Goal: Task Accomplishment & Management: Use online tool/utility

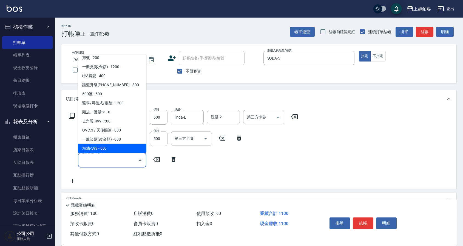
scroll to position [58, 0]
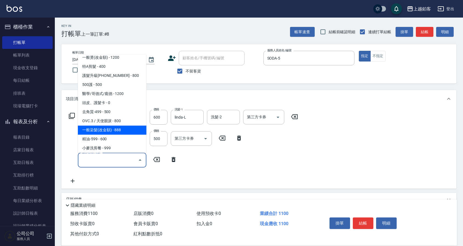
type input "一般染髮(改金額)(501)"
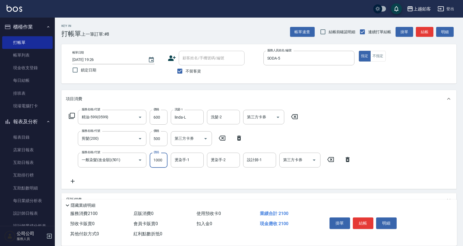
type input "1000"
type input "哲南-44"
type input "l"
type input "SODA-5"
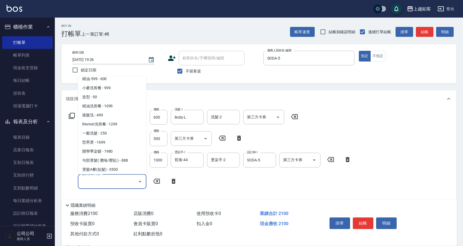
scroll to position [148, 0]
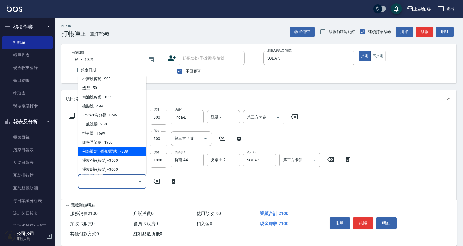
type input "句部燙髮( 瀏海/壓貼 )(2001)"
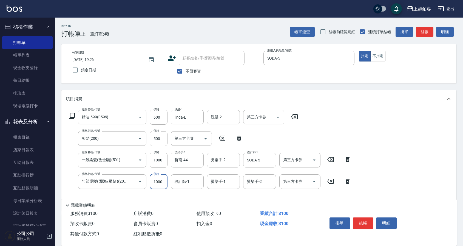
type input "1000"
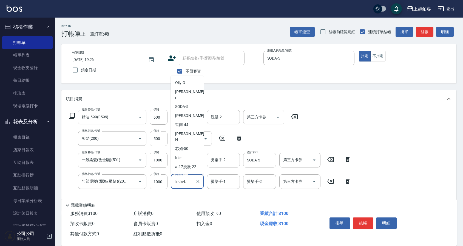
click at [189, 180] on input "linda-L" at bounding box center [183, 182] width 20 height 10
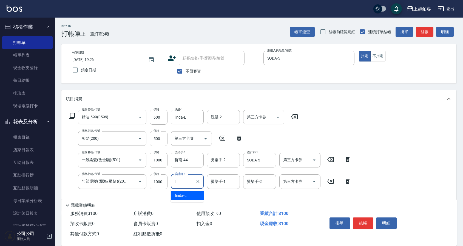
type input "l"
type input "SODA-5"
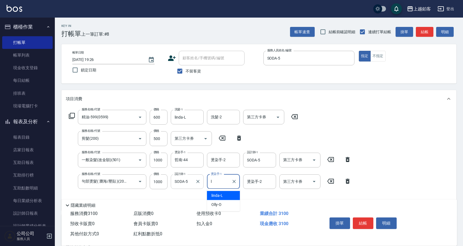
type input "linda-L"
click at [367, 220] on button "結帳" at bounding box center [363, 223] width 21 height 12
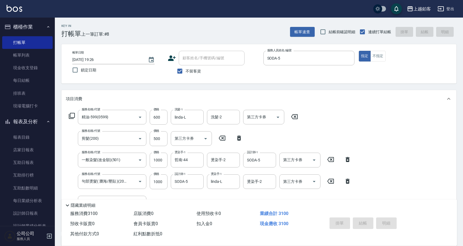
type input "2025/09/13 21:16"
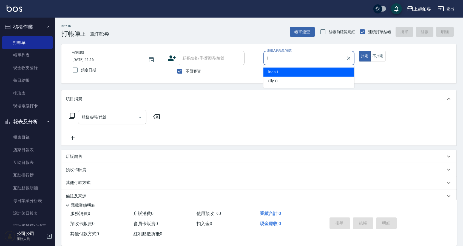
type input "linda-L"
type button "true"
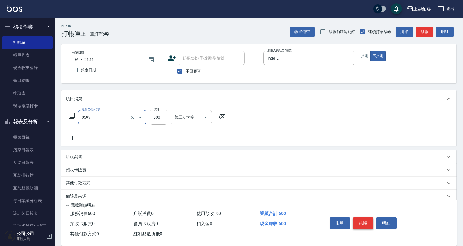
type input "精油-599(0599)"
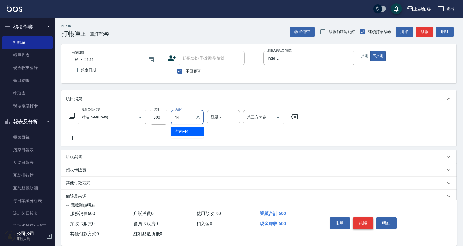
type input "哲南-44"
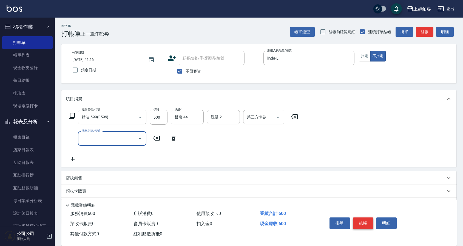
click at [367, 223] on button "結帳" at bounding box center [363, 223] width 21 height 12
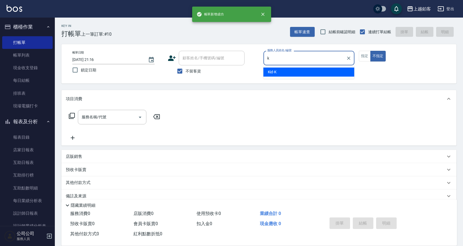
type input "Kid-K"
type button "false"
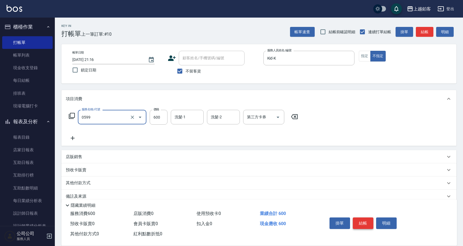
type input "精油-599(0599)"
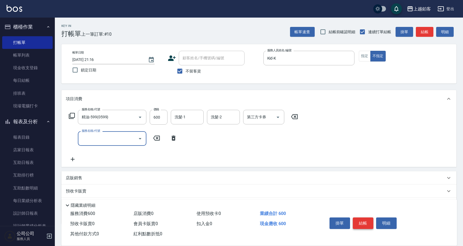
click at [367, 224] on button "結帳" at bounding box center [363, 223] width 21 height 12
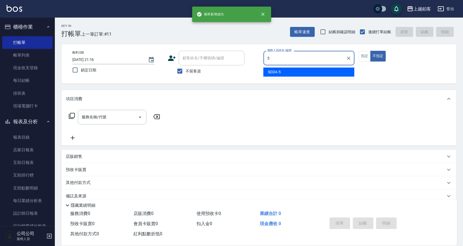
type input "SODA-5"
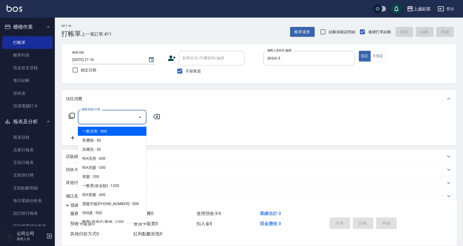
type input "一般洗剪(5)"
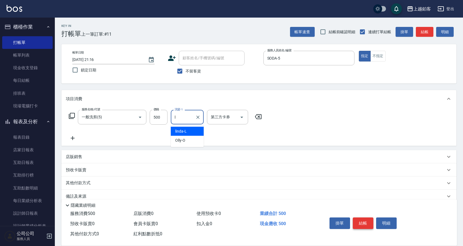
type input "linda-L"
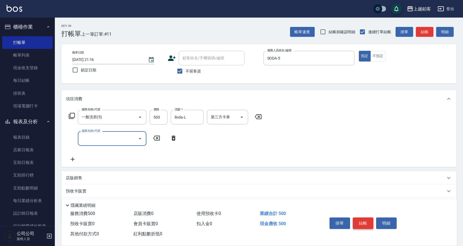
scroll to position [0, 0]
click at [369, 224] on button "結帳" at bounding box center [363, 223] width 21 height 12
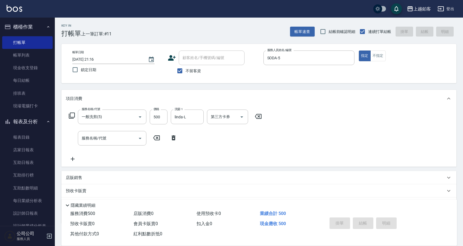
type input "2025/09/13 21:17"
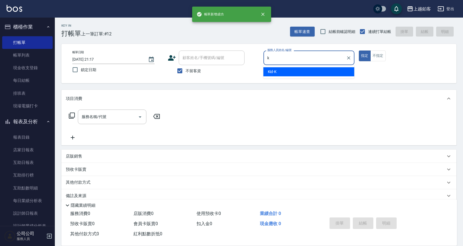
type input "Kid-K"
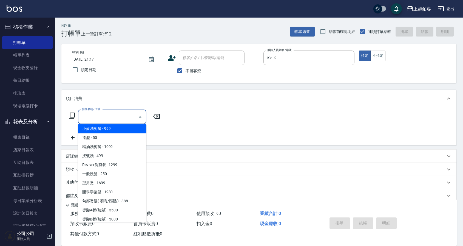
scroll to position [138, 0]
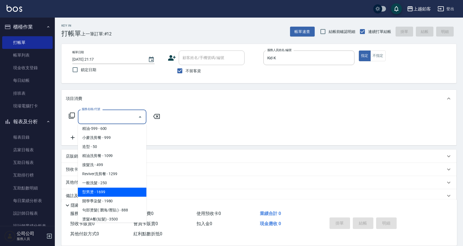
type input "型男燙(1699)"
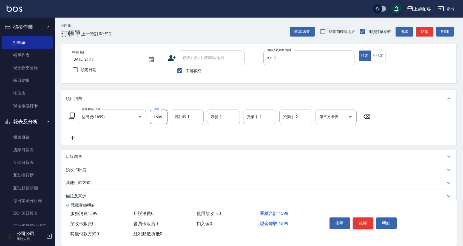
type input "1599"
type input "l"
type input "Kid-K"
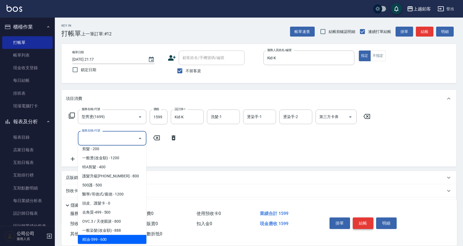
scroll to position [58, 0]
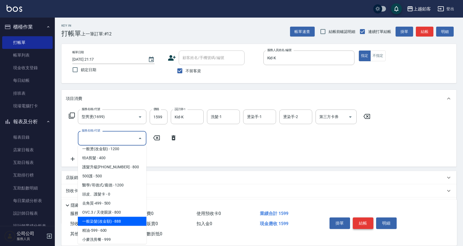
type input "一般染髮(改金額)(501)"
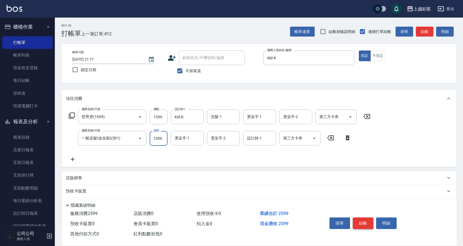
type input "1000"
type input "哲南-44"
type input "Kid-K"
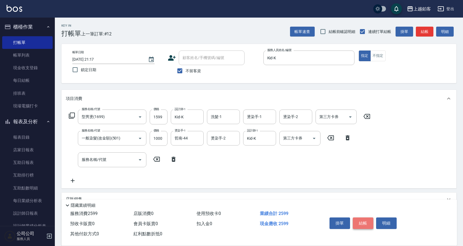
click at [366, 220] on button "結帳" at bounding box center [363, 223] width 21 height 12
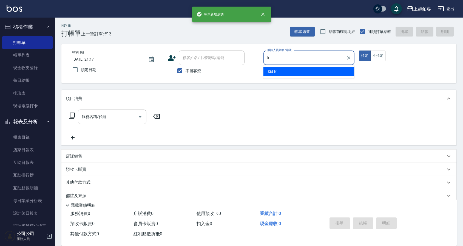
type input "Kid-K"
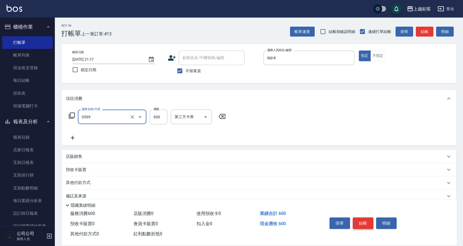
type input "精油-599(0599)"
type input "400"
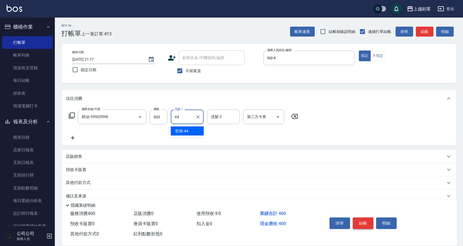
type input "哲南-44"
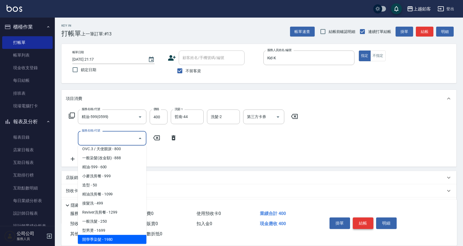
scroll to position [130, 0]
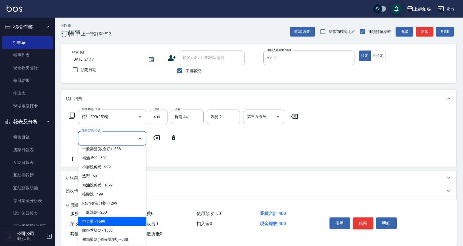
type input "型男燙(1699)"
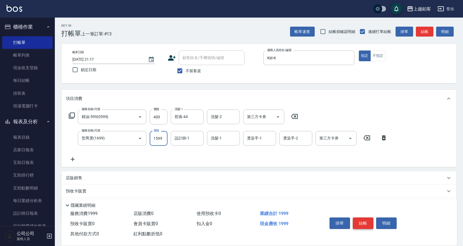
type input "1599"
type input "Kid-K"
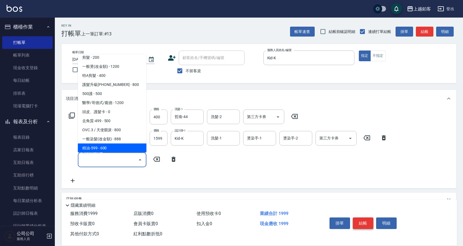
scroll to position [58, 0]
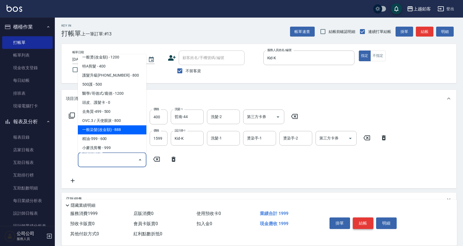
type input "一般染髮(改金額)(501)"
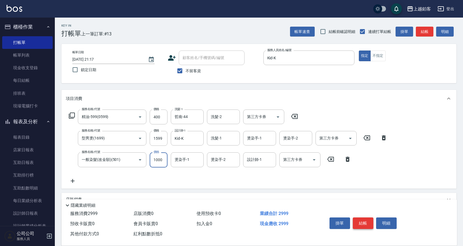
type input "1000"
type input "Kid-K"
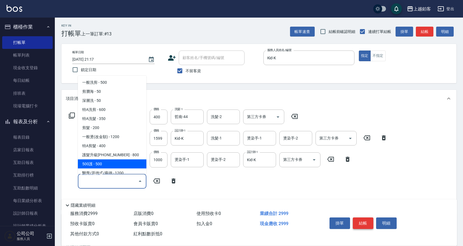
scroll to position [4, 0]
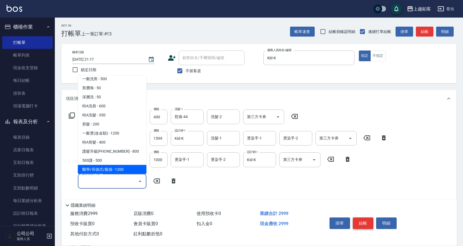
type input "醫學/哥德式/龐德(417)"
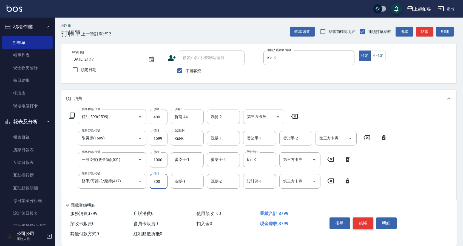
type input "800"
type input "哲南-44"
type input "Kid-K"
click at [364, 221] on button "結帳" at bounding box center [363, 223] width 21 height 12
type input "2025/09/13 21:18"
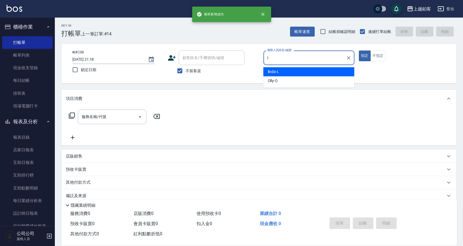
type input "linda-L"
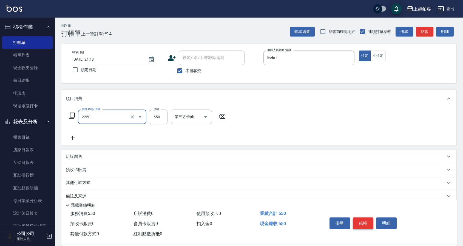
type input "B剪髮套餐(2250)"
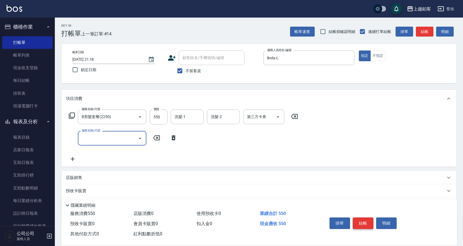
click at [365, 220] on button "結帳" at bounding box center [363, 223] width 21 height 12
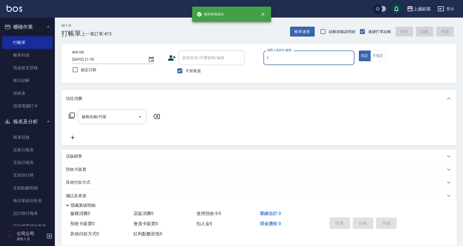
type input "linda-L"
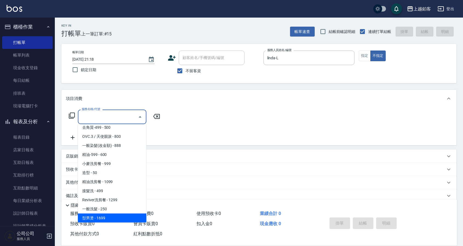
scroll to position [121, 0]
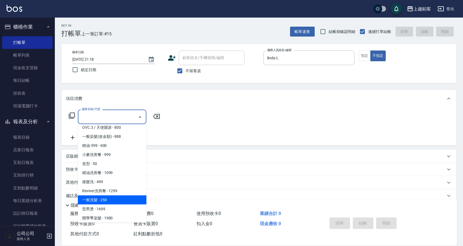
type input "一般洗髮(1300)"
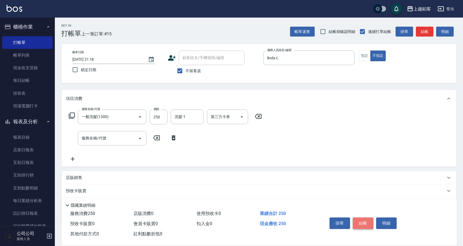
scroll to position [1, 0]
click at [366, 220] on button "結帳" at bounding box center [363, 223] width 21 height 12
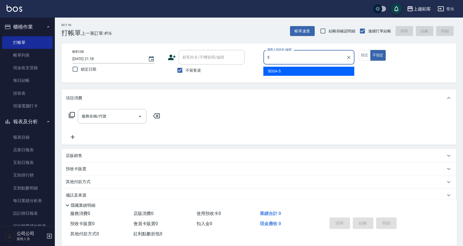
type input "SODA-5"
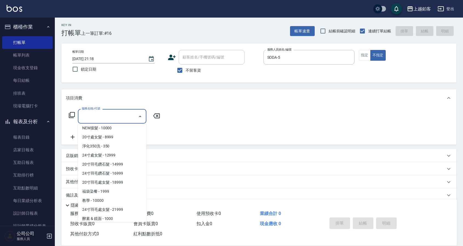
scroll to position [591, 0]
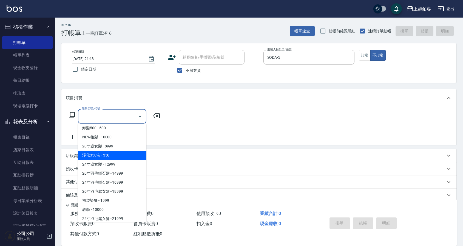
type input "淨化350洗(10020)"
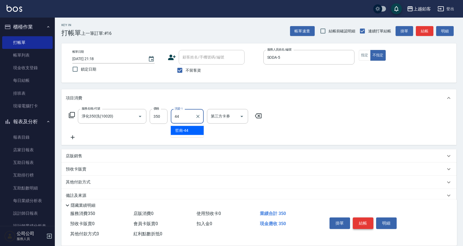
type input "哲南-44"
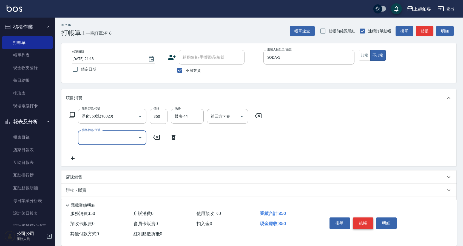
click at [365, 221] on button "結帳" at bounding box center [363, 223] width 21 height 12
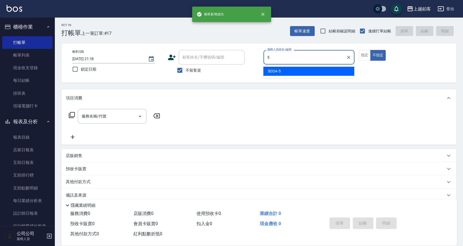
type input "SODA-5"
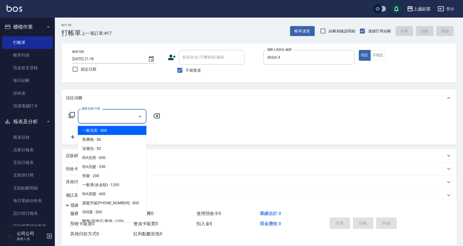
type input "一般洗剪(5)"
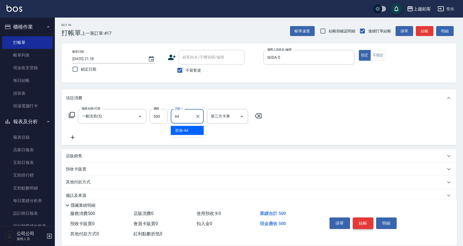
type input "哲南-44"
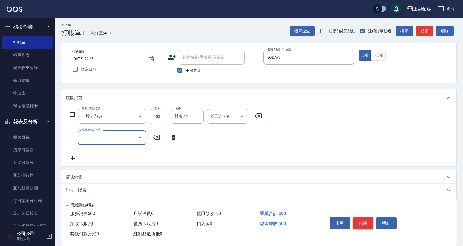
click at [366, 223] on button "結帳" at bounding box center [363, 223] width 21 height 12
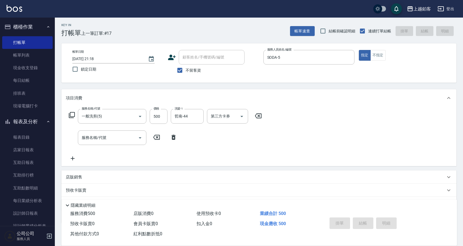
type input "2025/09/13 21:19"
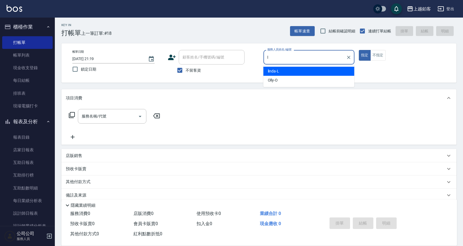
type input "linda-L"
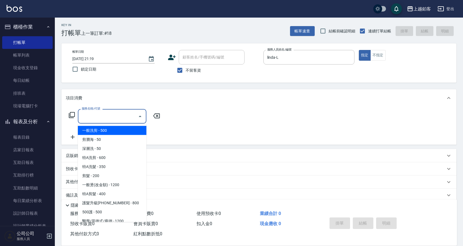
scroll to position [637, 0]
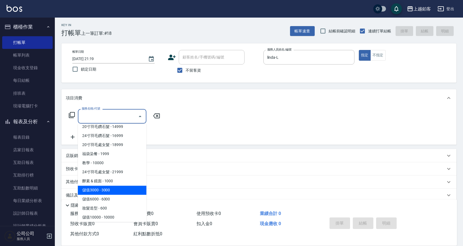
type input "儲值3000(83000)"
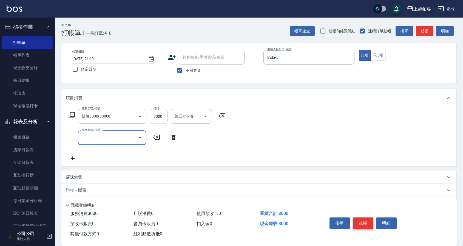
click at [367, 224] on button "結帳" at bounding box center [363, 223] width 21 height 12
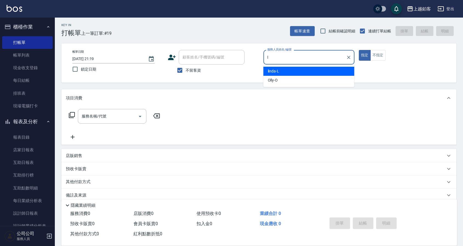
type input "linda-L"
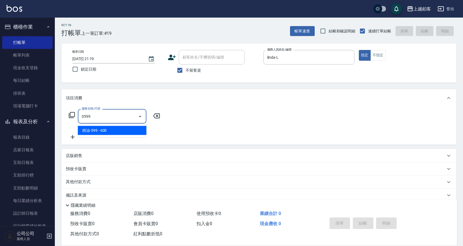
type input "精油-599(0599)"
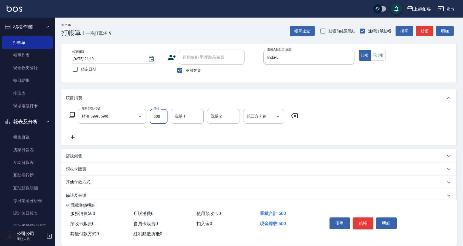
type input "500"
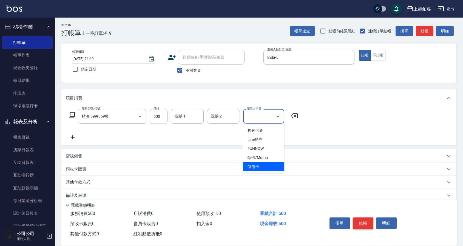
type input "儲值卡"
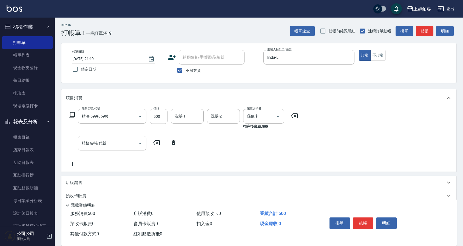
click at [87, 179] on div "店販銷售" at bounding box center [258, 182] width 395 height 13
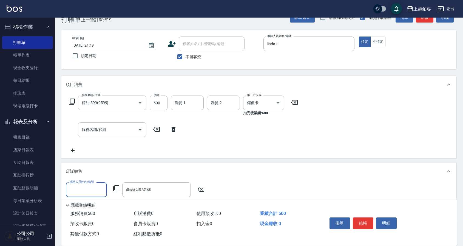
scroll to position [16, 0]
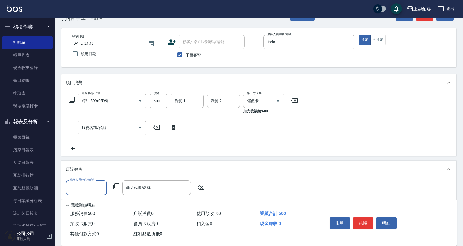
type input "linda-L"
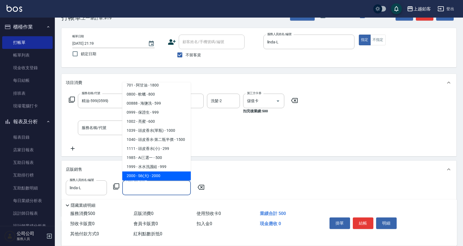
scroll to position [468, 0]
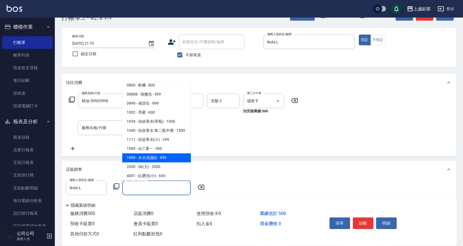
type input "水水洗護組"
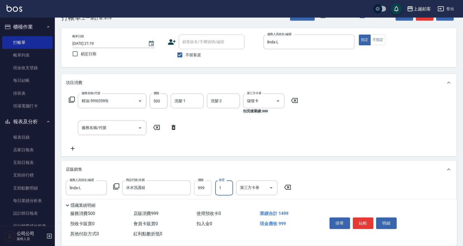
click at [205, 189] on input "999" at bounding box center [203, 187] width 18 height 15
type input "699"
click at [318, 171] on div "店販銷售" at bounding box center [256, 170] width 380 height 6
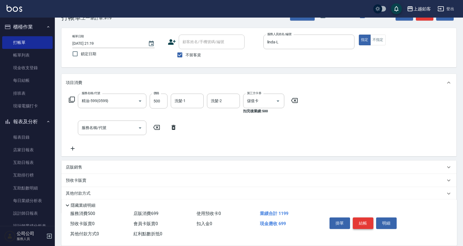
click at [357, 225] on button "結帳" at bounding box center [363, 223] width 21 height 12
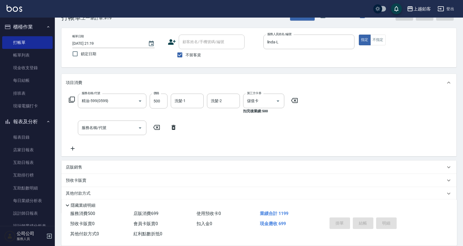
type input "2025/09/13 21:20"
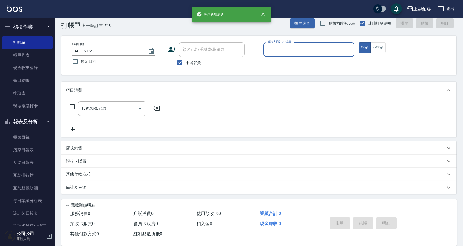
scroll to position [9, 0]
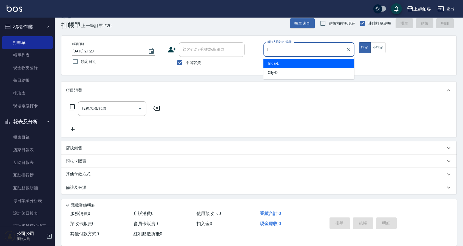
type input "linda-L"
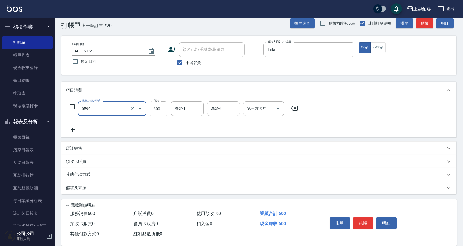
type input "精油-599(0599)"
type input "500"
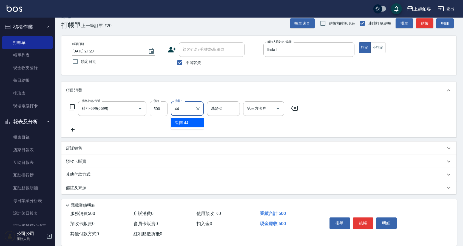
type input "哲南-44"
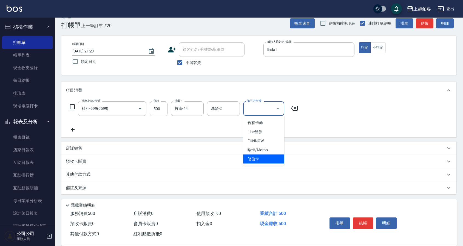
type input "儲值卡"
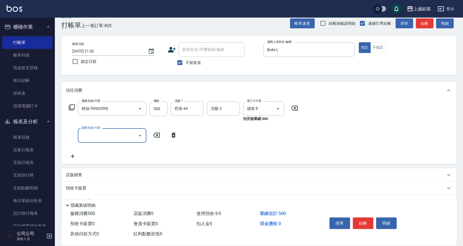
click at [361, 224] on button "結帳" at bounding box center [363, 223] width 21 height 12
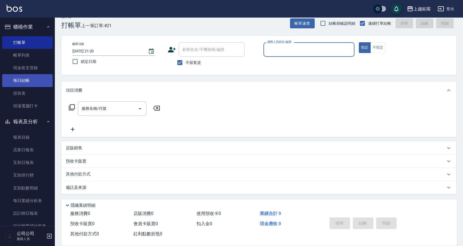
click at [34, 79] on link "每日結帳" at bounding box center [27, 80] width 50 height 13
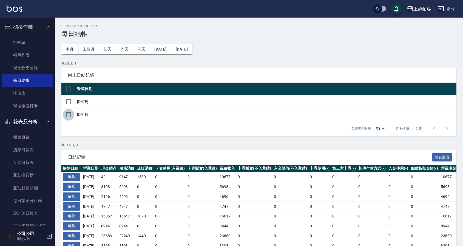
click at [71, 114] on input "checkbox" at bounding box center [69, 115] width 12 height 12
checkbox input "true"
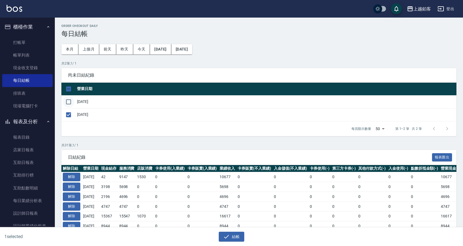
click at [71, 104] on input "checkbox" at bounding box center [69, 102] width 12 height 12
checkbox input "true"
click at [241, 237] on button "結帳" at bounding box center [232, 237] width 26 height 10
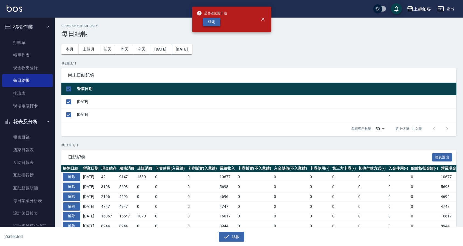
click at [208, 21] on button "確定" at bounding box center [212, 22] width 18 height 9
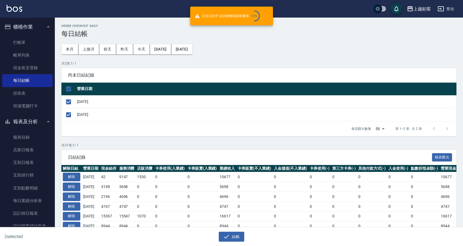
checkbox input "false"
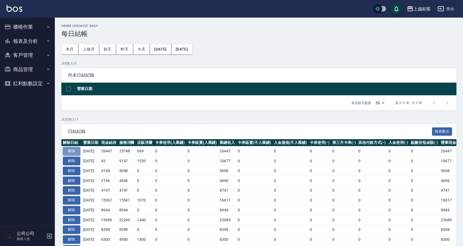
click at [67, 149] on button "解除" at bounding box center [72, 151] width 18 height 9
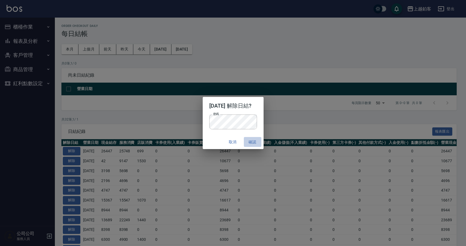
click at [258, 143] on button "確認" at bounding box center [253, 142] width 18 height 10
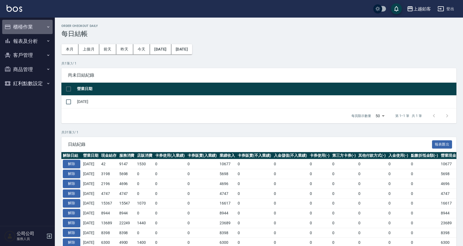
click at [14, 28] on button "櫃檯作業" at bounding box center [27, 27] width 50 height 14
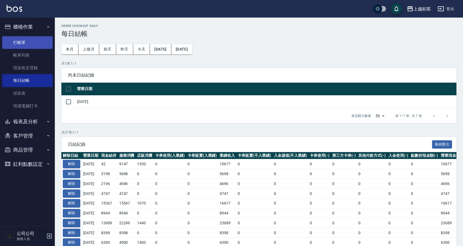
click at [24, 46] on link "打帳單" at bounding box center [27, 42] width 50 height 13
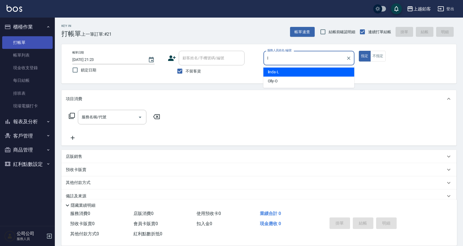
type input "linda-L"
type button "true"
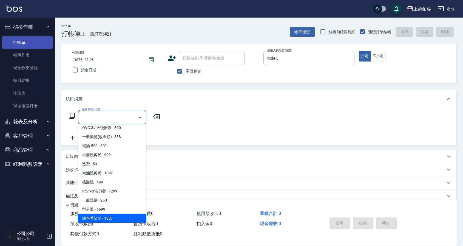
scroll to position [130, 0]
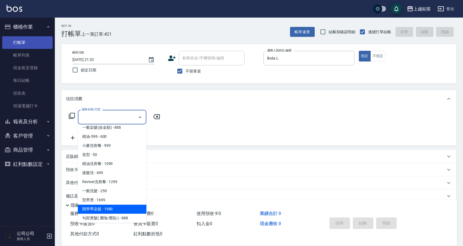
type input "開學季染髮(1980)"
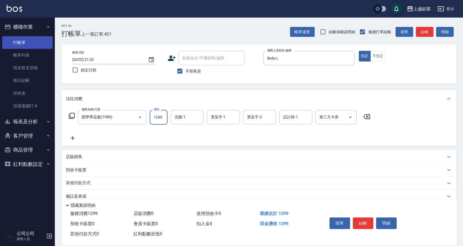
type input "1299"
type input "哲南-44"
type input "linda-L"
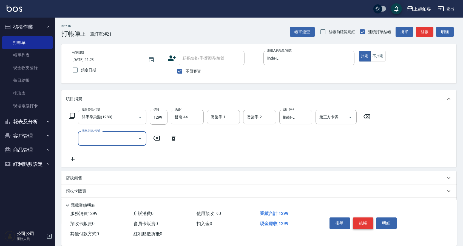
click at [356, 220] on button "結帳" at bounding box center [363, 223] width 21 height 12
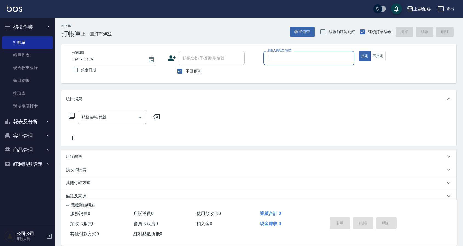
type input "linda-L"
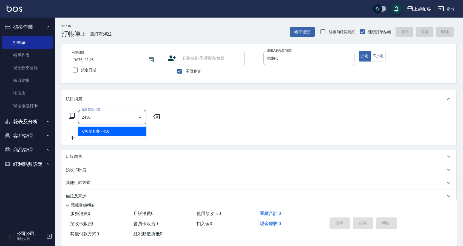
type input "C剪髮套餐(2450)"
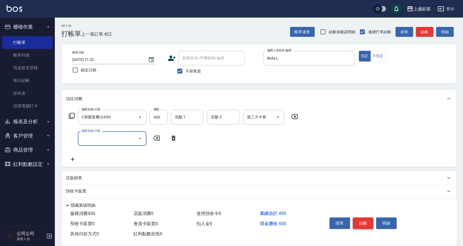
click at [357, 221] on button "結帳" at bounding box center [363, 223] width 21 height 12
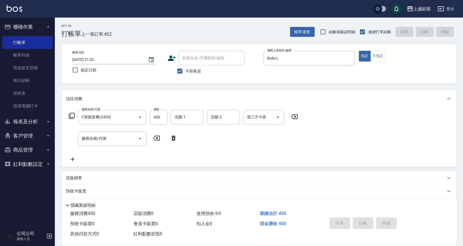
type input "2025/09/13 21:24"
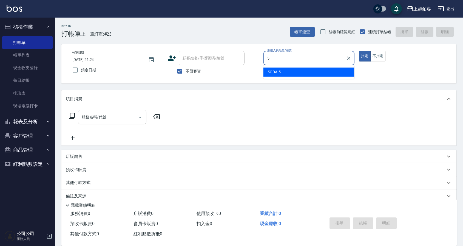
type input "SODA-5"
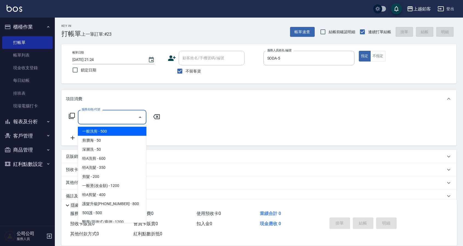
type input "一般洗剪(5)"
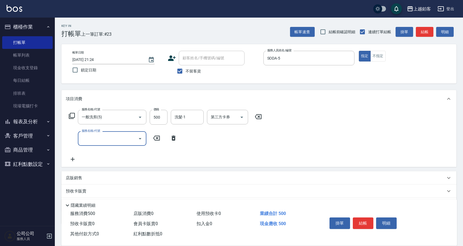
click at [88, 175] on div "店販銷售" at bounding box center [256, 178] width 380 height 6
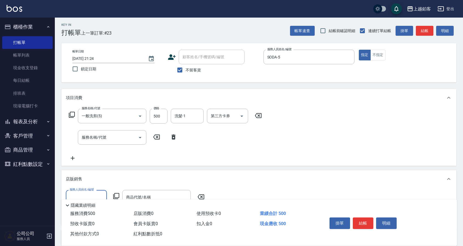
scroll to position [0, 0]
type input "SODA-5"
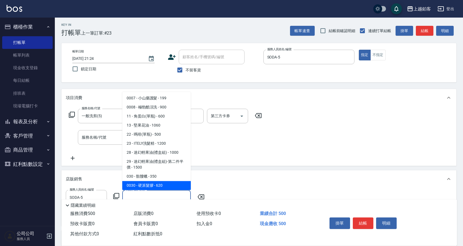
scroll to position [163, 0]
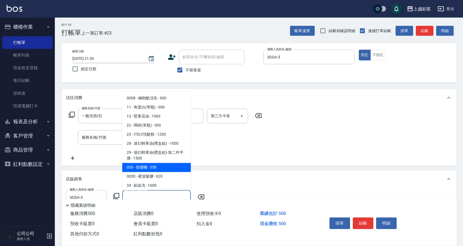
type input "骷髏蠟"
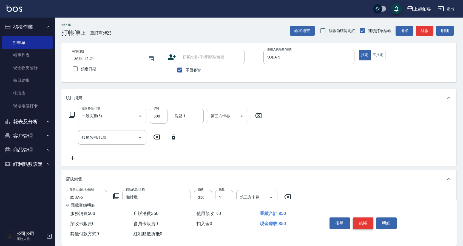
click at [370, 222] on button "結帳" at bounding box center [363, 223] width 21 height 12
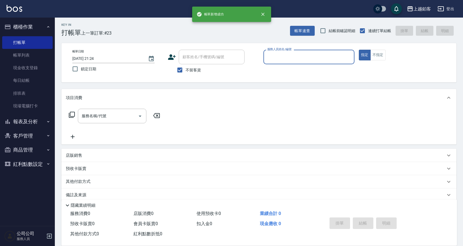
scroll to position [0, 0]
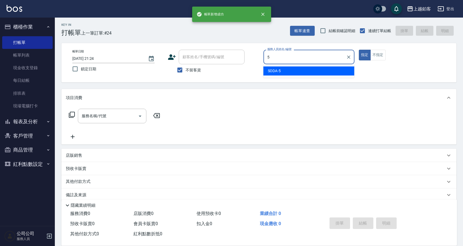
type input "SODA-5"
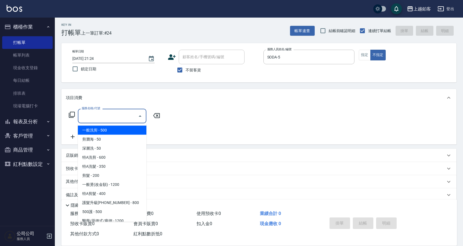
type input "一般洗剪(5)"
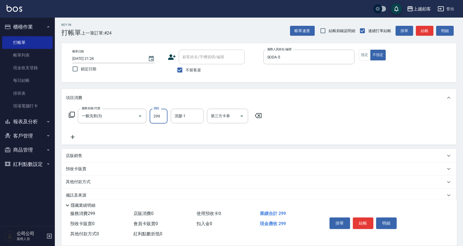
type input "299"
type input "哲南-44"
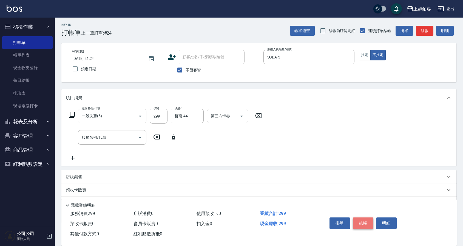
click at [368, 224] on button "結帳" at bounding box center [363, 223] width 21 height 12
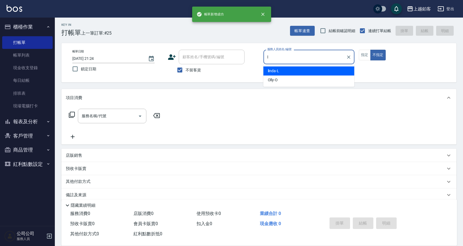
type input "linda-L"
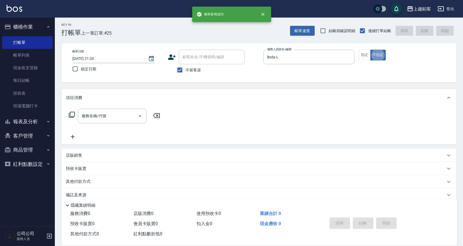
type button "false"
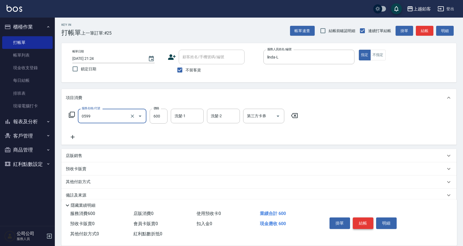
type input "精油-599(0599)"
type input "400"
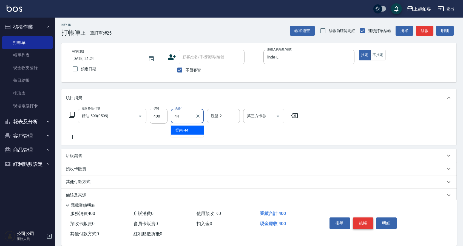
type input "哲南-44"
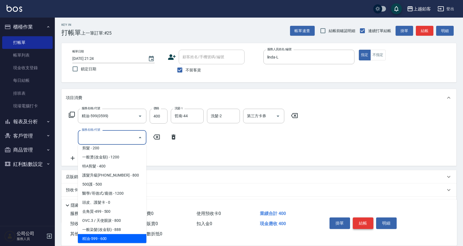
scroll to position [58, 0]
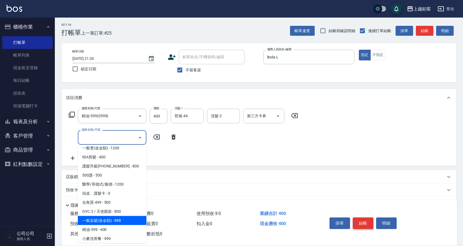
type input "一般染髮(改金額)(501)"
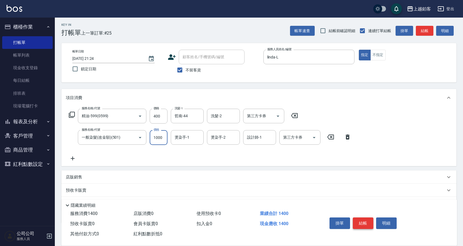
type input "1000"
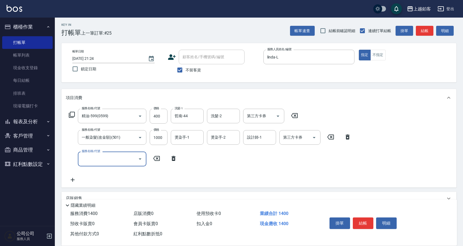
scroll to position [6, 0]
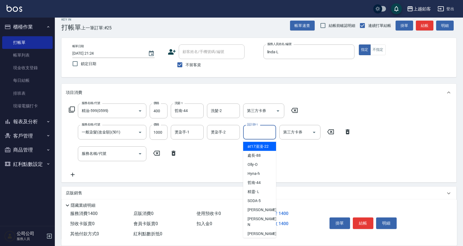
click at [264, 131] on input "設計師-1" at bounding box center [260, 132] width 28 height 10
type input "linda-L"
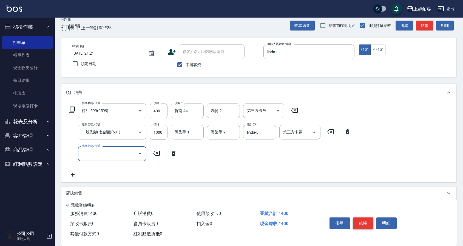
click at [368, 221] on button "結帳" at bounding box center [363, 223] width 21 height 12
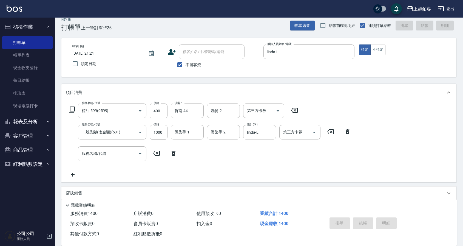
type input "2025/09/13 21:25"
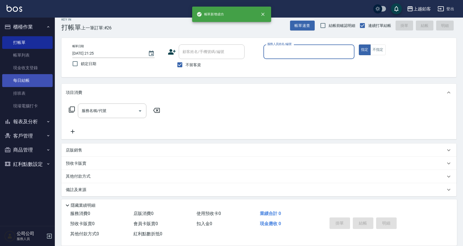
click at [21, 85] on link "每日結帳" at bounding box center [27, 80] width 50 height 13
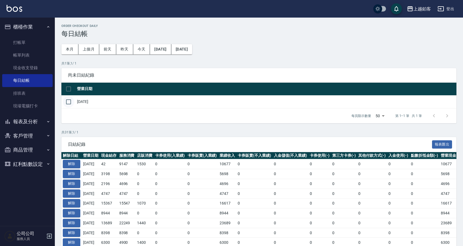
click at [68, 100] on input "checkbox" at bounding box center [69, 102] width 12 height 12
checkbox input "true"
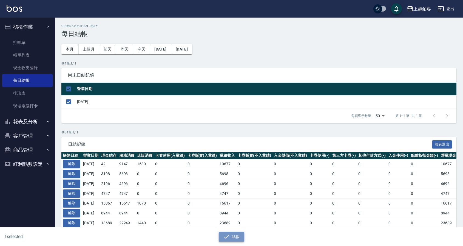
click at [241, 238] on button "結帳" at bounding box center [232, 237] width 26 height 10
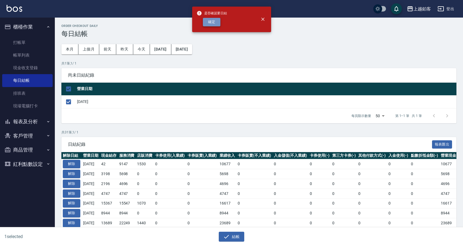
click at [216, 21] on button "確定" at bounding box center [212, 22] width 18 height 9
checkbox input "false"
